Goal: Information Seeking & Learning: Learn about a topic

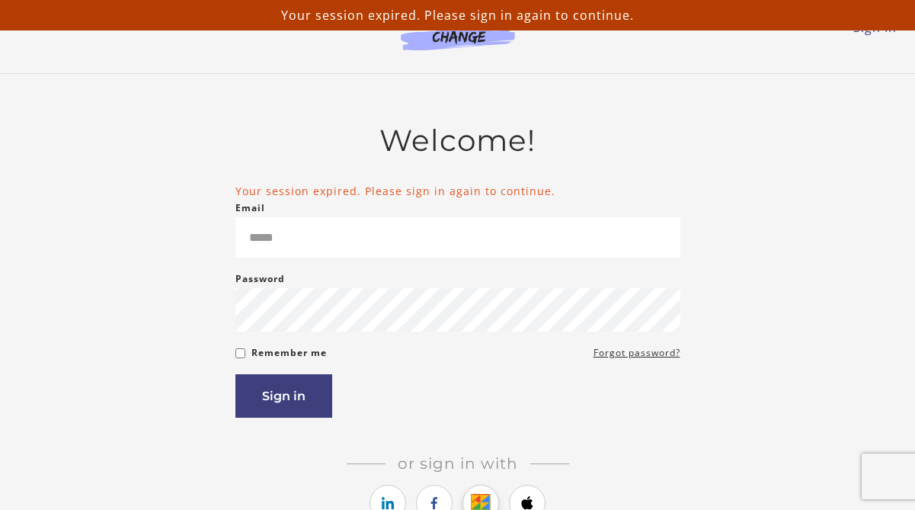
click at [479, 501] on icon "https://courses.thinkific.com/users/auth/google?ss%5Breferral%5D=&ss%5Buser_ret…" at bounding box center [481, 503] width 19 height 18
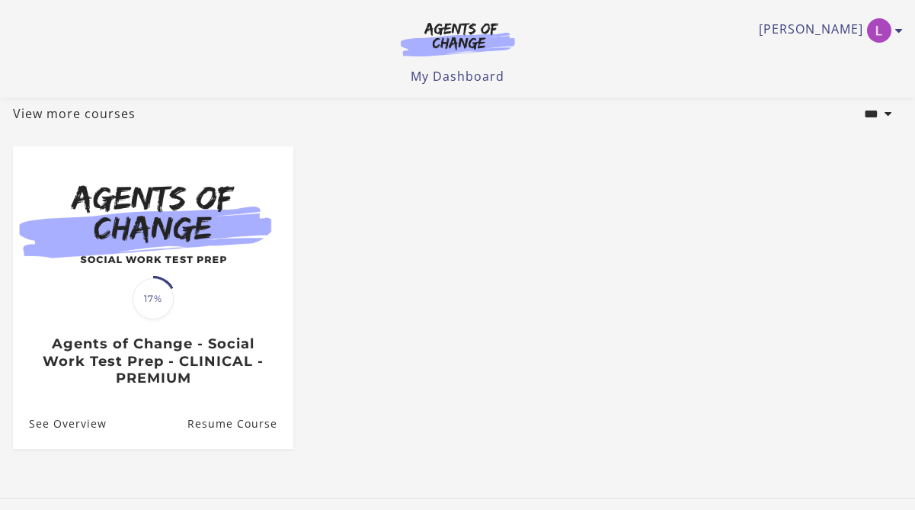
scroll to position [100, 0]
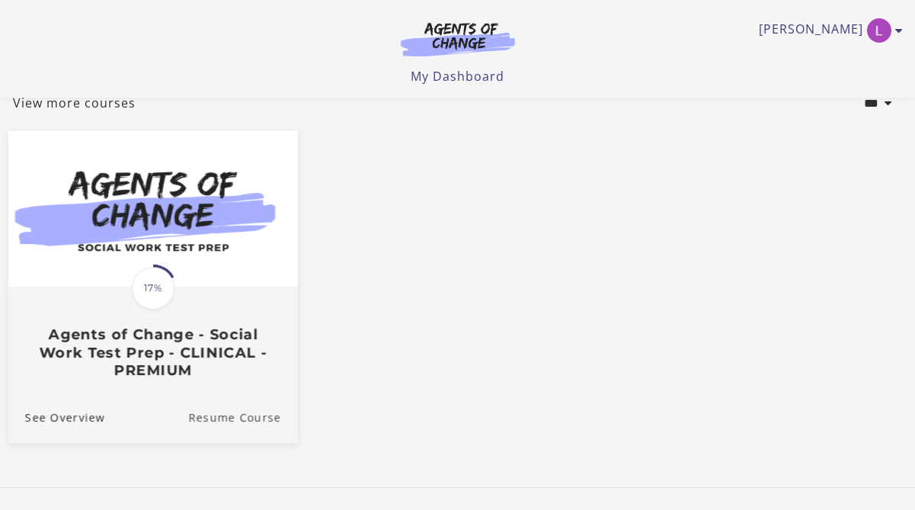
click at [270, 422] on link "Resume Course" at bounding box center [243, 417] width 110 height 51
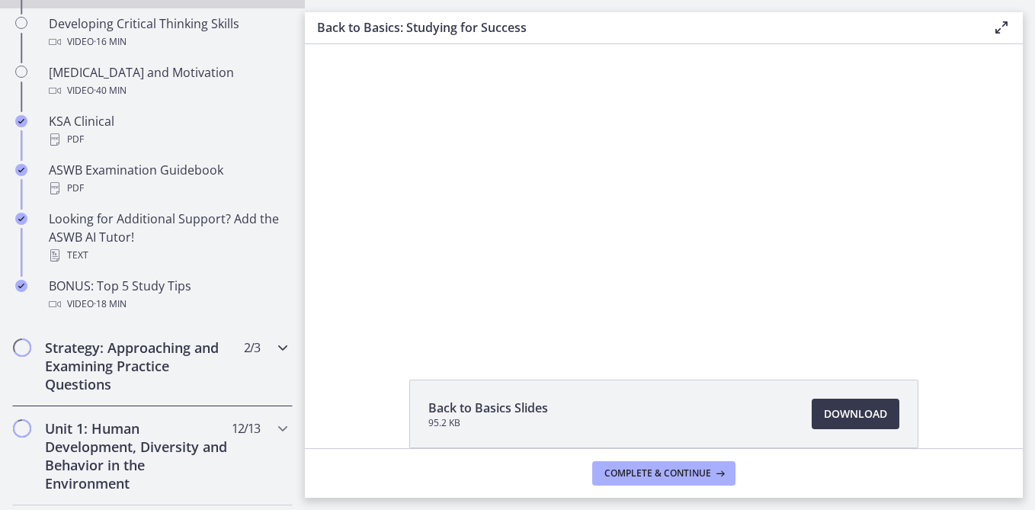
click at [178, 344] on h2 "Strategy: Approaching and Examining Practice Questions" at bounding box center [138, 365] width 186 height 55
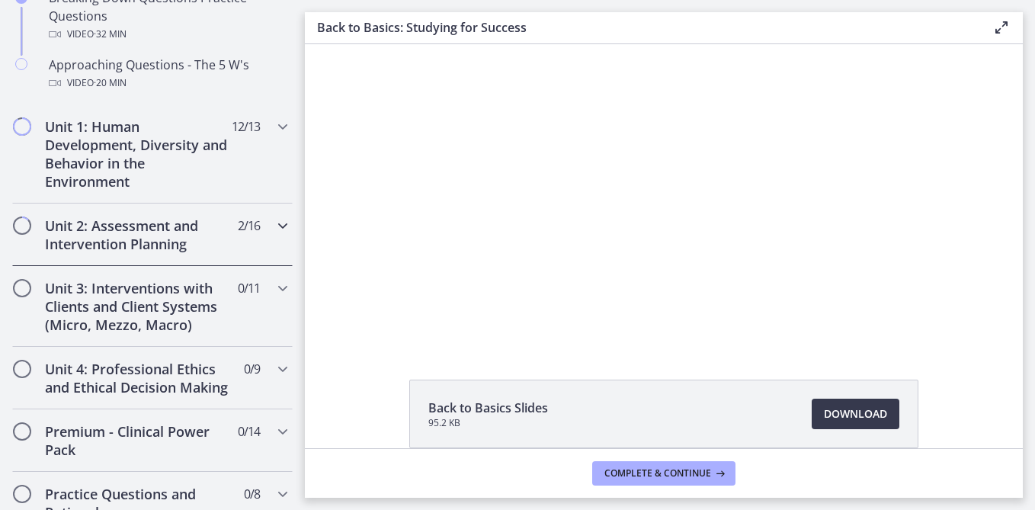
scroll to position [507, 0]
click at [281, 225] on icon "Chapters" at bounding box center [283, 225] width 18 height 18
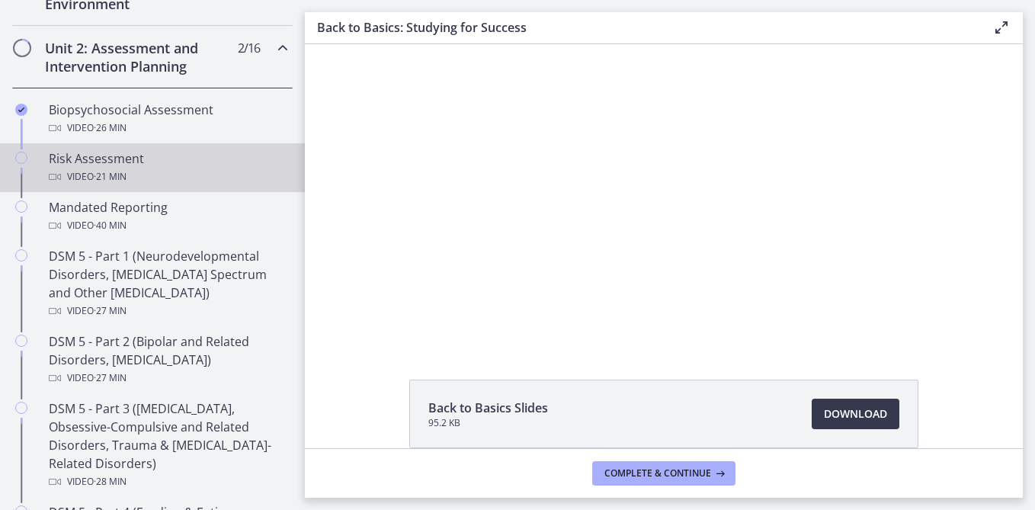
click at [185, 162] on div "Risk Assessment Video · 21 min" at bounding box center [168, 167] width 238 height 37
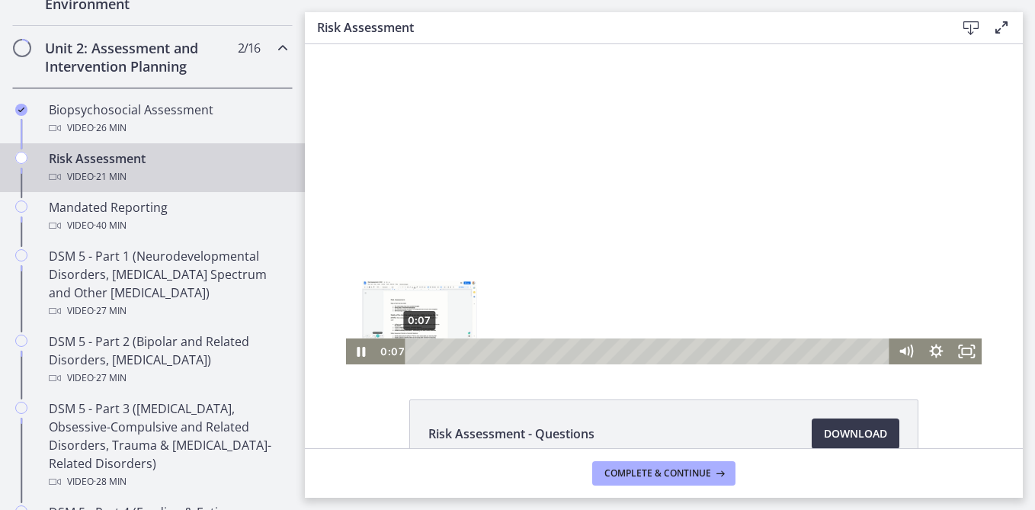
drag, startPoint x: 450, startPoint y: 349, endPoint x: 426, endPoint y: 349, distance: 23.6
click at [419, 349] on div "Playbar" at bounding box center [419, 351] width 8 height 8
click at [914, 347] on icon "Fullscreen" at bounding box center [966, 351] width 30 height 26
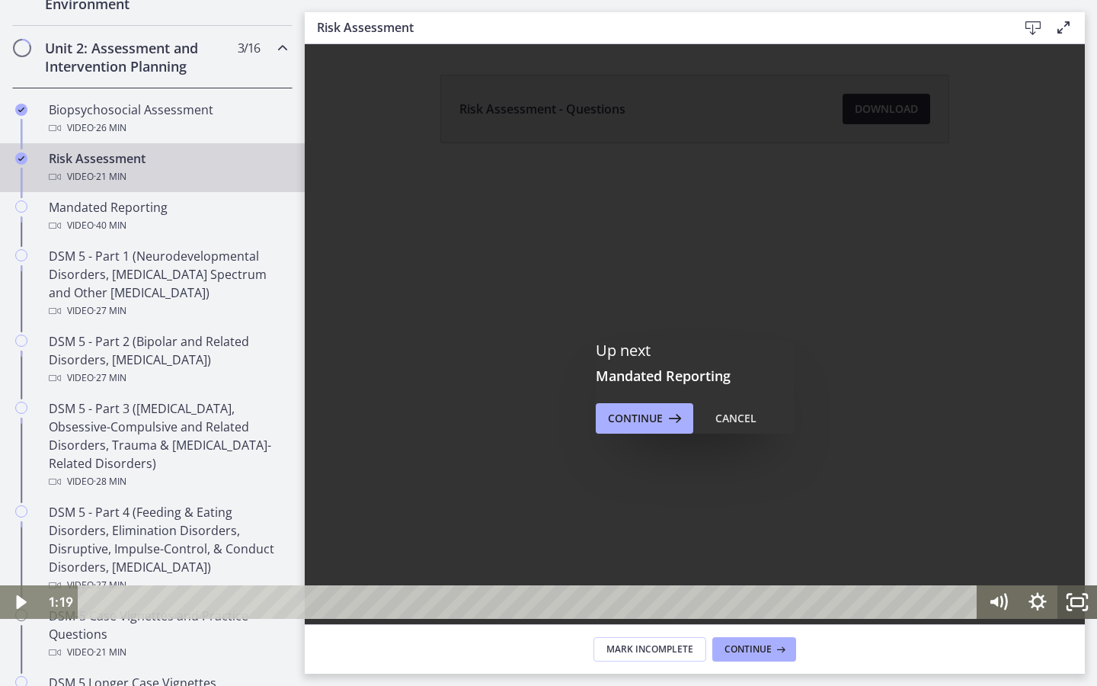
click at [914, 509] on icon "Fullscreen" at bounding box center [1078, 602] width 40 height 34
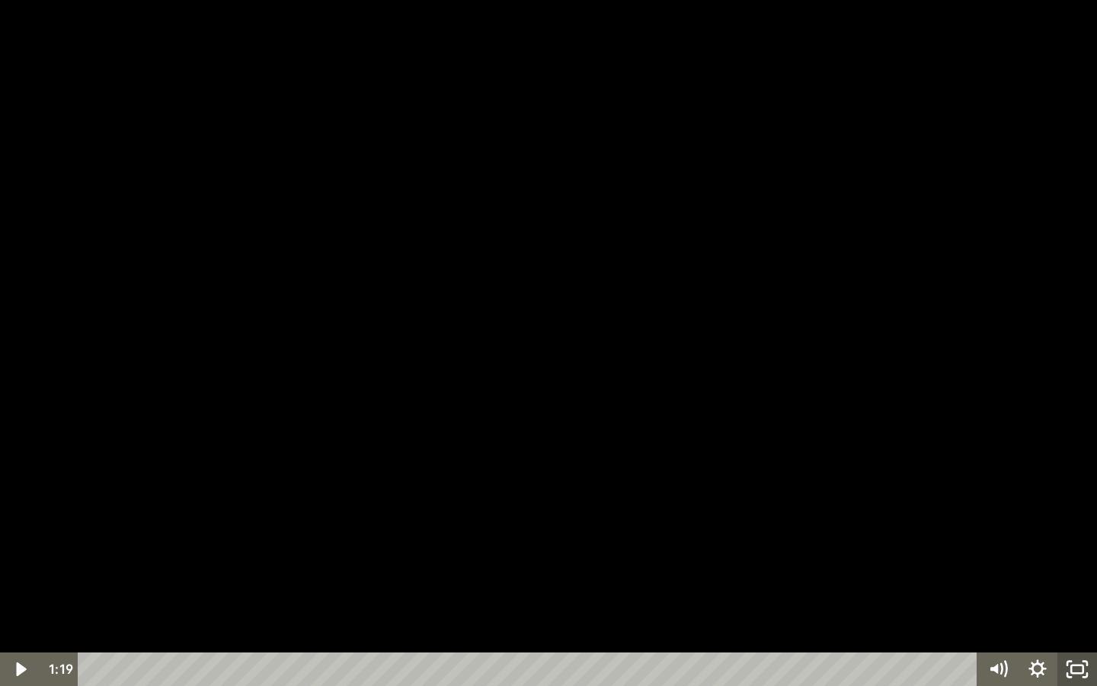
click at [914, 509] on icon "Unfullscreen" at bounding box center [1078, 669] width 40 height 34
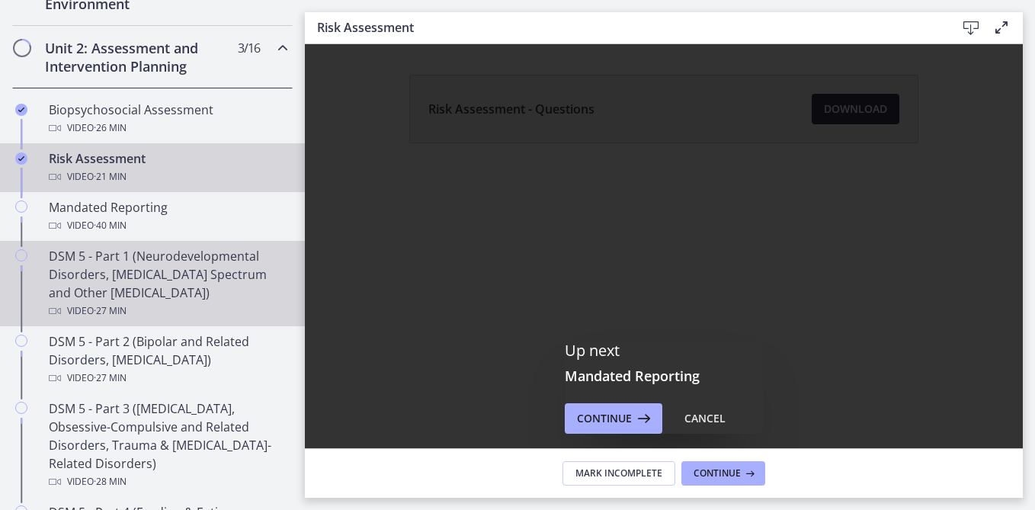
click at [238, 305] on div "Video · 27 min" at bounding box center [168, 311] width 238 height 18
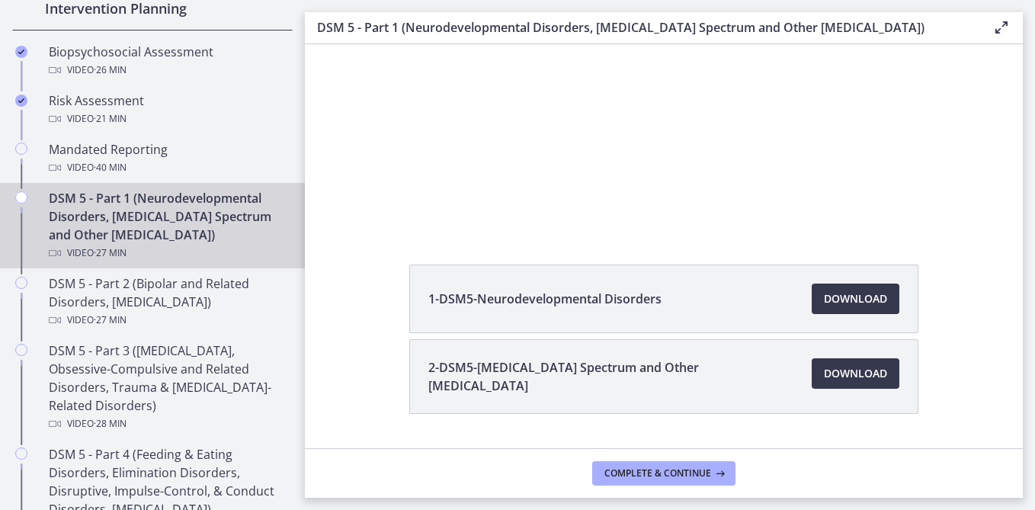
scroll to position [144, 0]
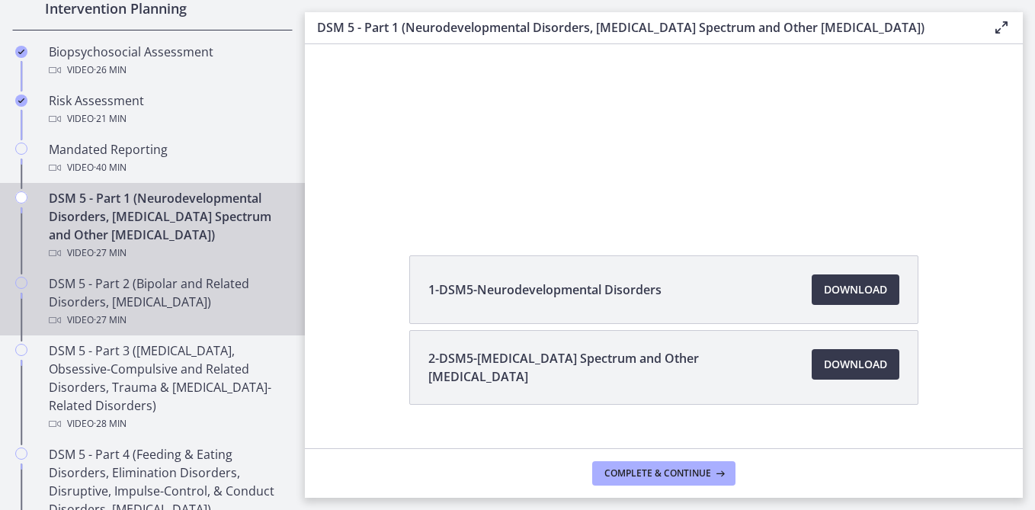
click at [181, 312] on div "Video · 27 min" at bounding box center [168, 320] width 238 height 18
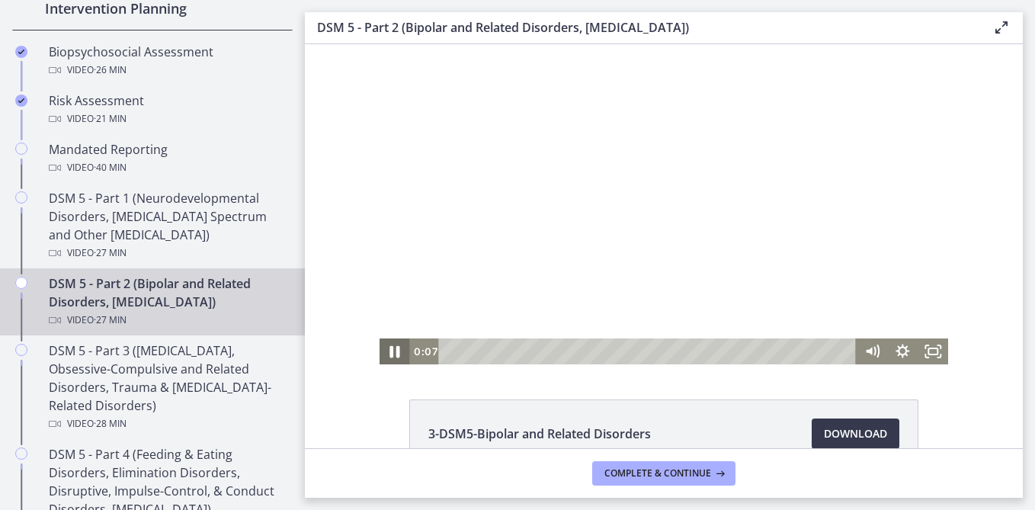
click at [391, 354] on icon "Pause" at bounding box center [395, 352] width 10 height 12
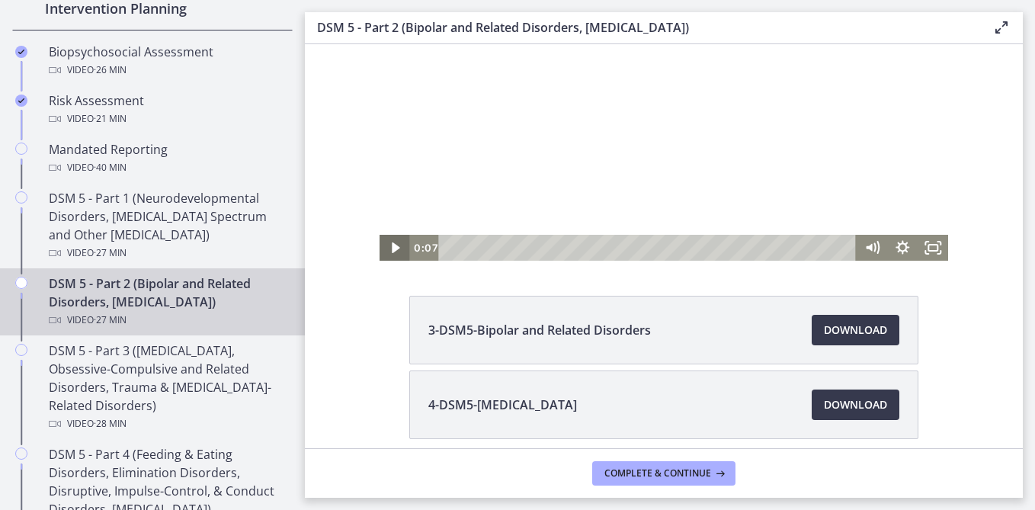
scroll to position [101, 0]
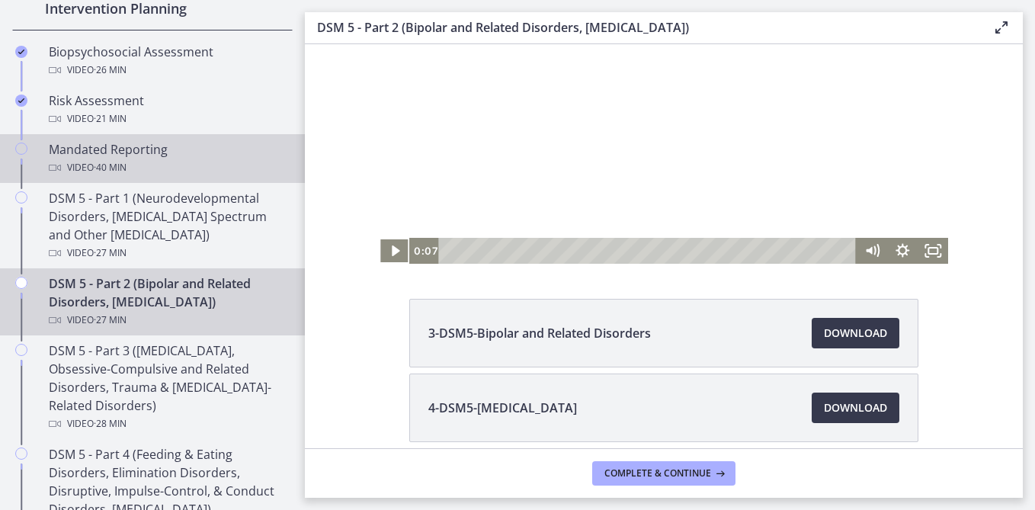
click at [133, 160] on div "Video · 40 min" at bounding box center [168, 168] width 238 height 18
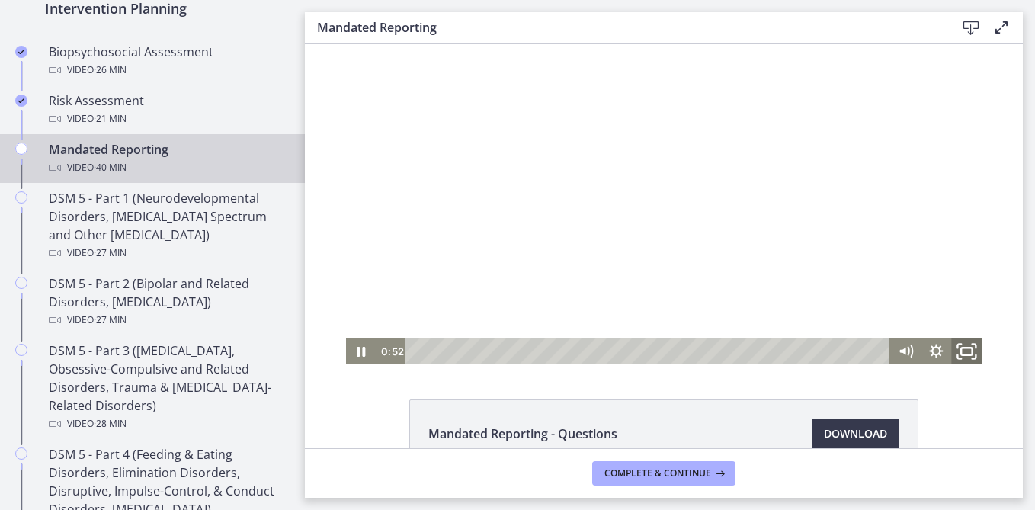
click at [914, 354] on rect "Fullscreen" at bounding box center [966, 351] width 11 height 8
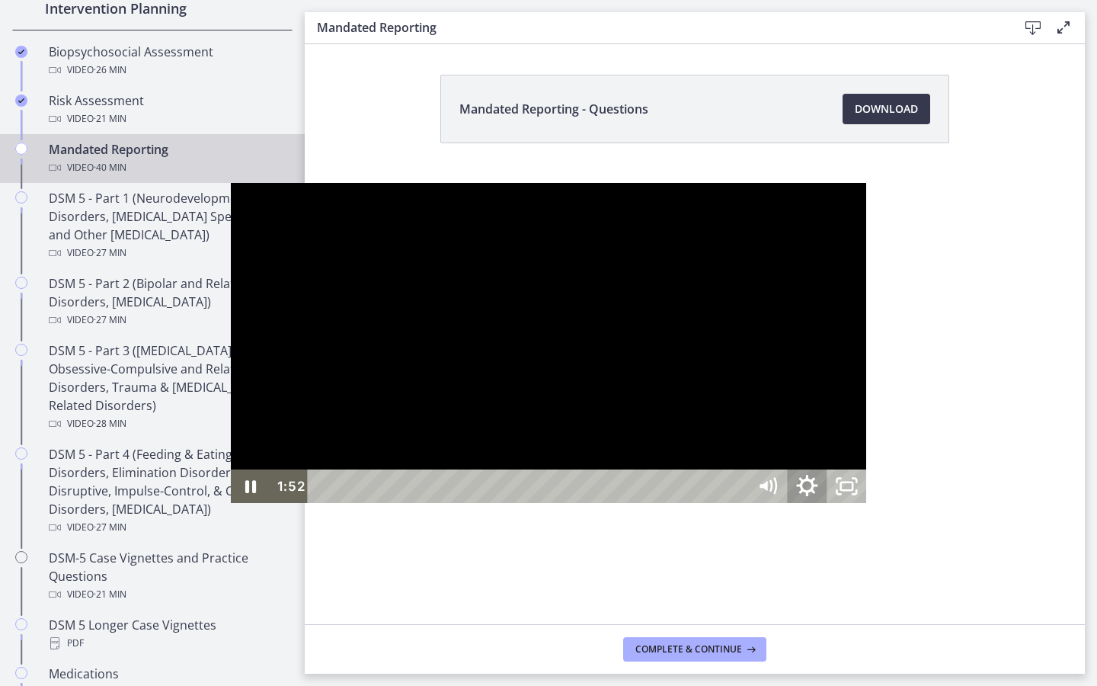
click at [831, 507] on icon "Show settings menu" at bounding box center [806, 486] width 47 height 40
click at [857, 436] on span "1x" at bounding box center [832, 419] width 50 height 34
click at [866, 370] on label "1.5x" at bounding box center [807, 352] width 119 height 35
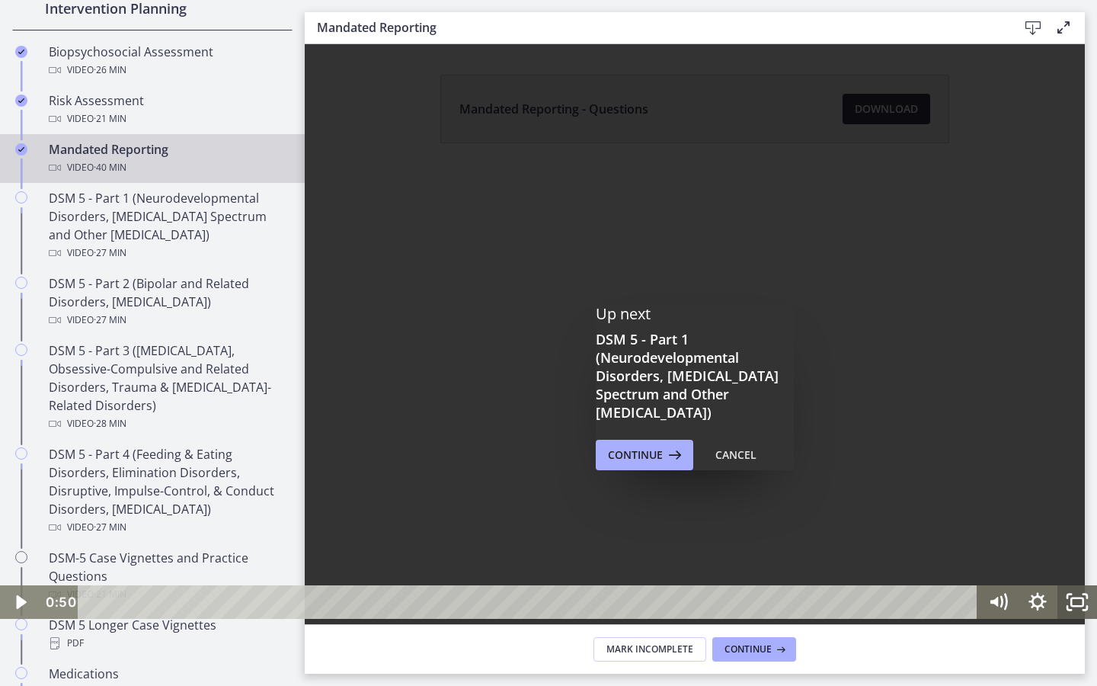
click at [914, 509] on rect "Fullscreen" at bounding box center [1077, 602] width 12 height 8
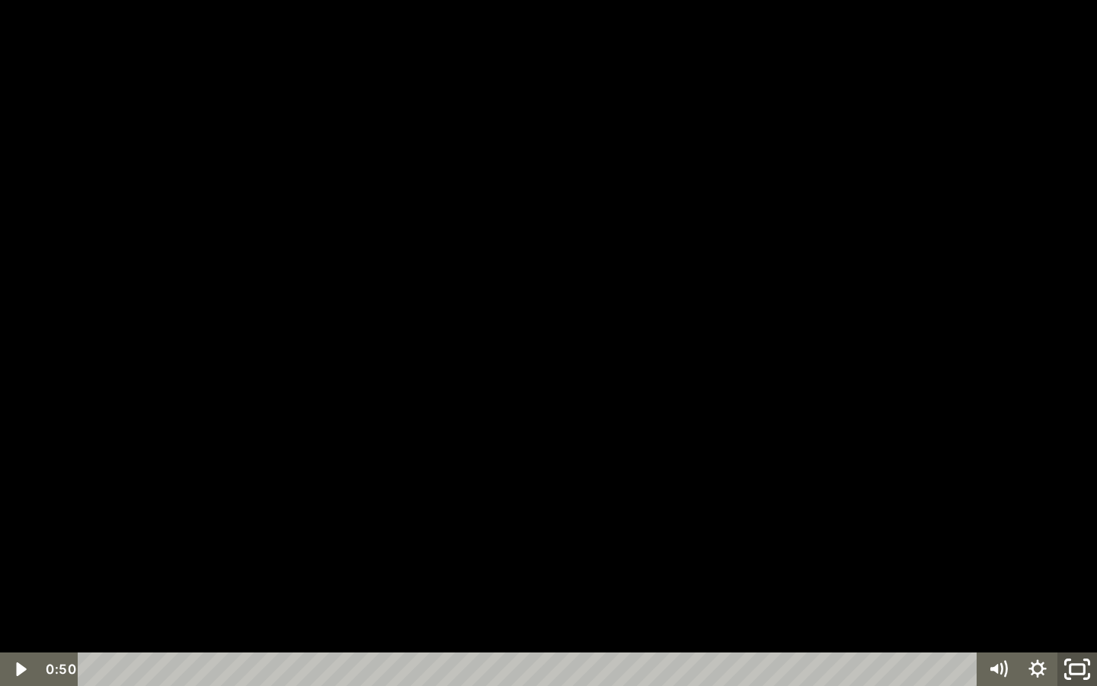
click at [914, 509] on icon "Unfullscreen" at bounding box center [1077, 669] width 47 height 40
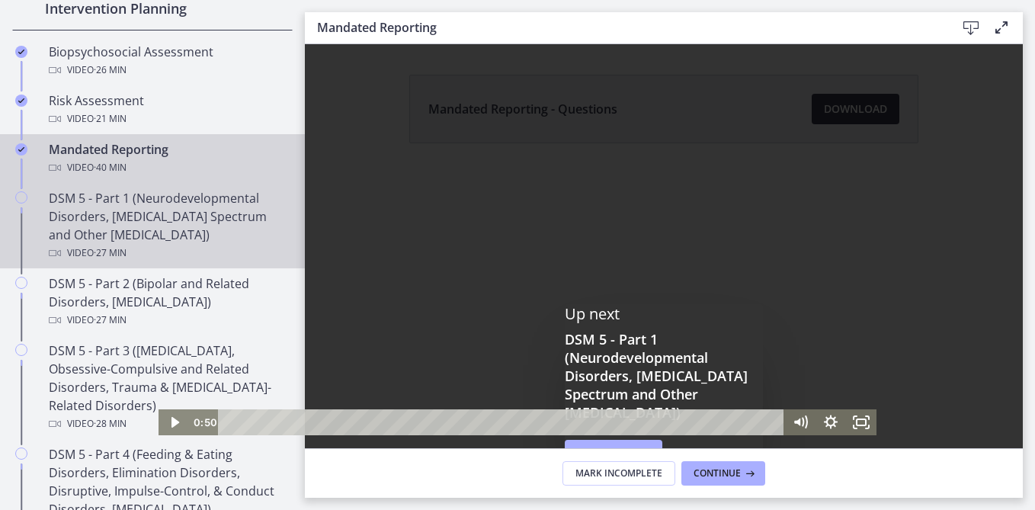
click at [196, 223] on div "DSM 5 - Part 1 (Neurodevelopmental Disorders, [MEDICAL_DATA] Spectrum and Other…" at bounding box center [168, 225] width 238 height 73
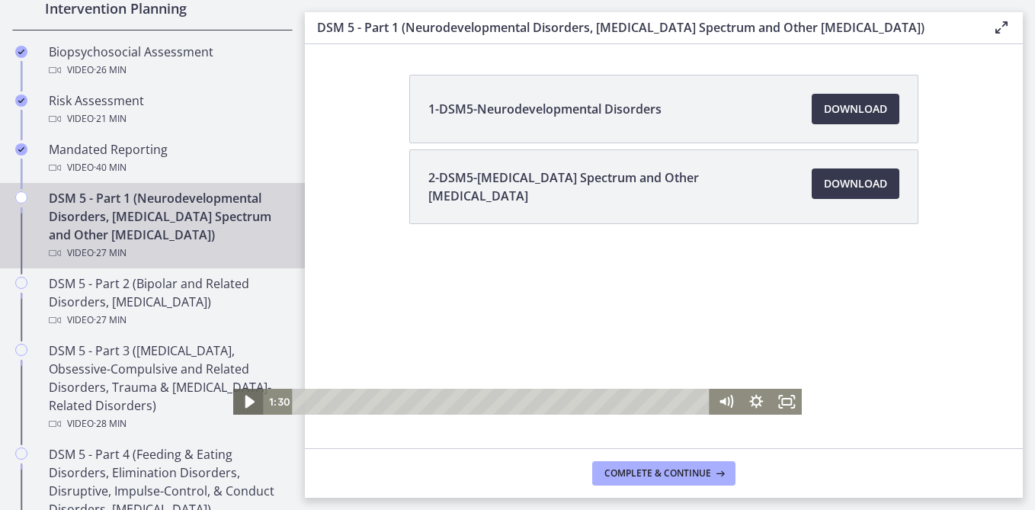
click at [245, 396] on icon "Play Video" at bounding box center [249, 402] width 9 height 13
click at [771, 389] on icon "Fullscreen" at bounding box center [786, 402] width 30 height 26
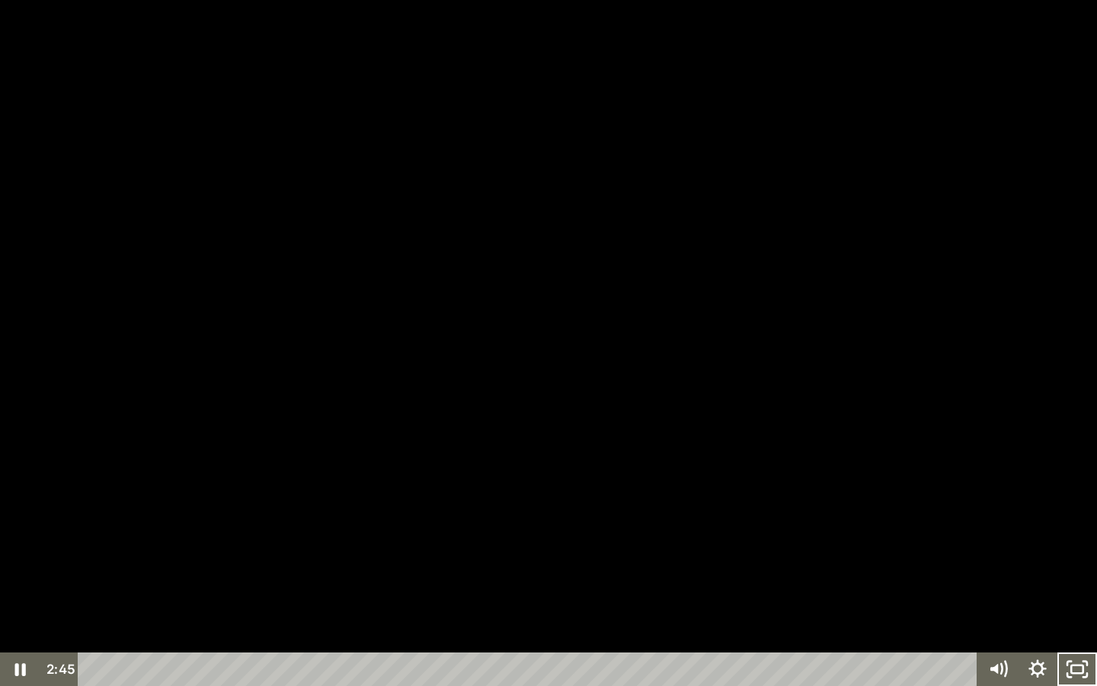
click at [637, 460] on div at bounding box center [548, 343] width 1097 height 686
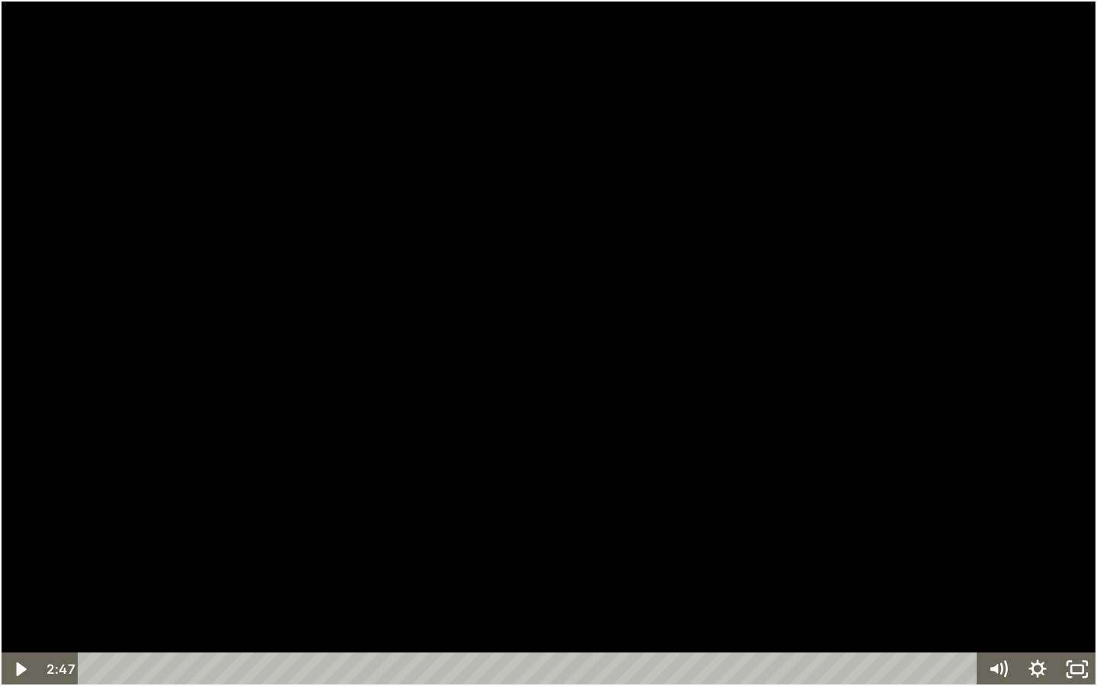
click at [274, 485] on div at bounding box center [548, 343] width 1097 height 686
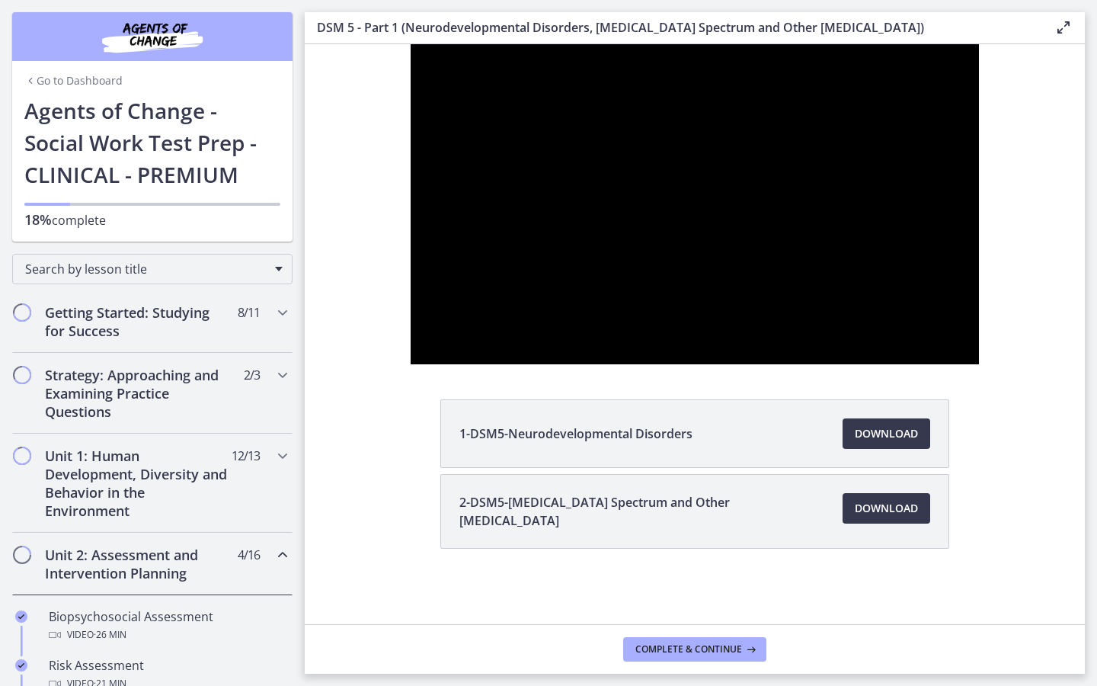
scroll to position [565, 0]
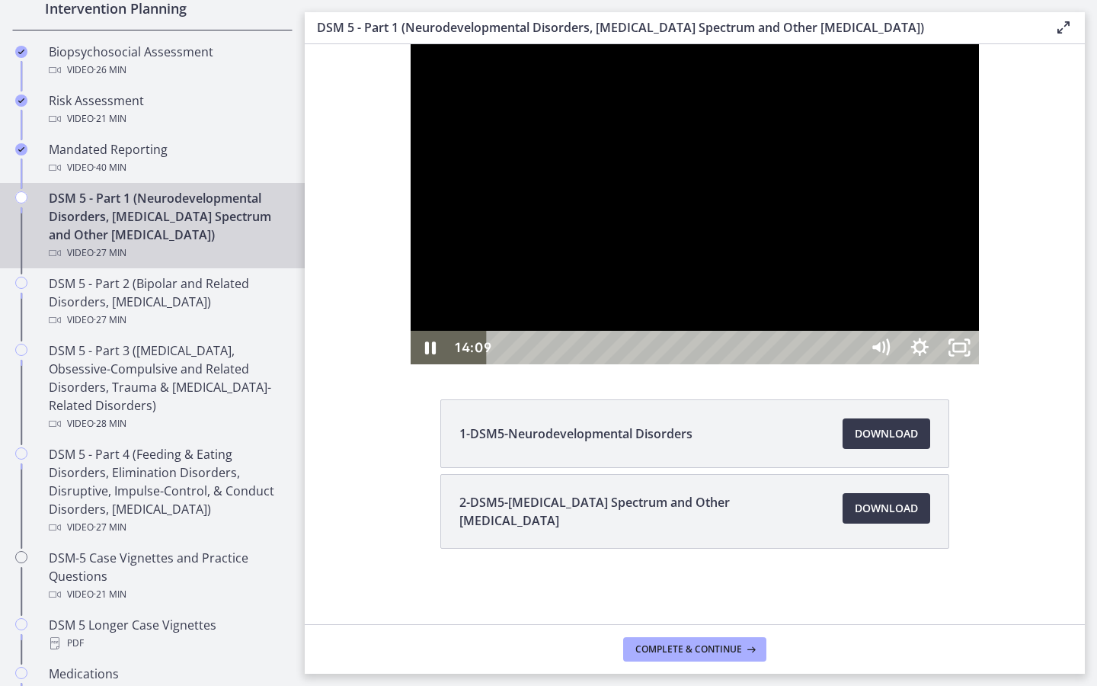
click at [980, 364] on div at bounding box center [695, 204] width 569 height 320
click at [967, 352] on rect "Unfullscreen" at bounding box center [960, 347] width 14 height 9
